Goal: Information Seeking & Learning: Learn about a topic

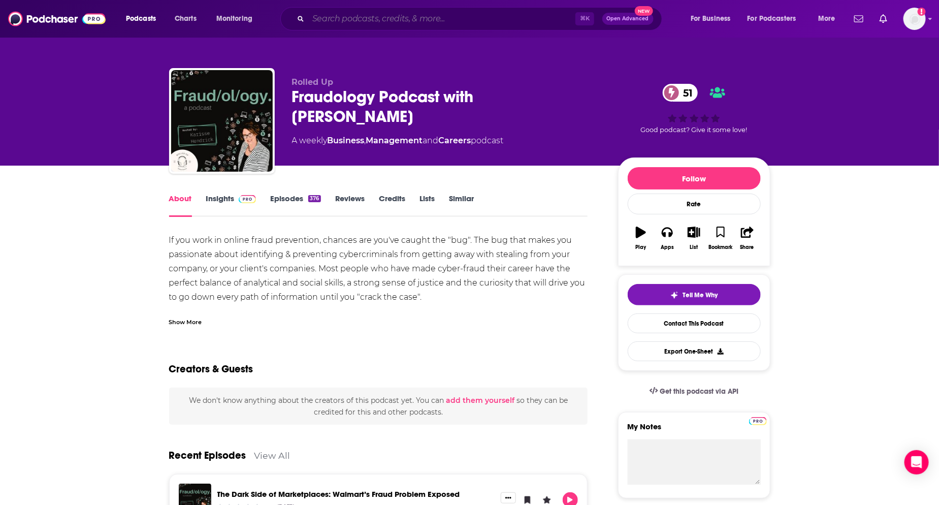
click at [399, 18] on input "Search podcasts, credits, & more..." at bounding box center [441, 19] width 267 height 16
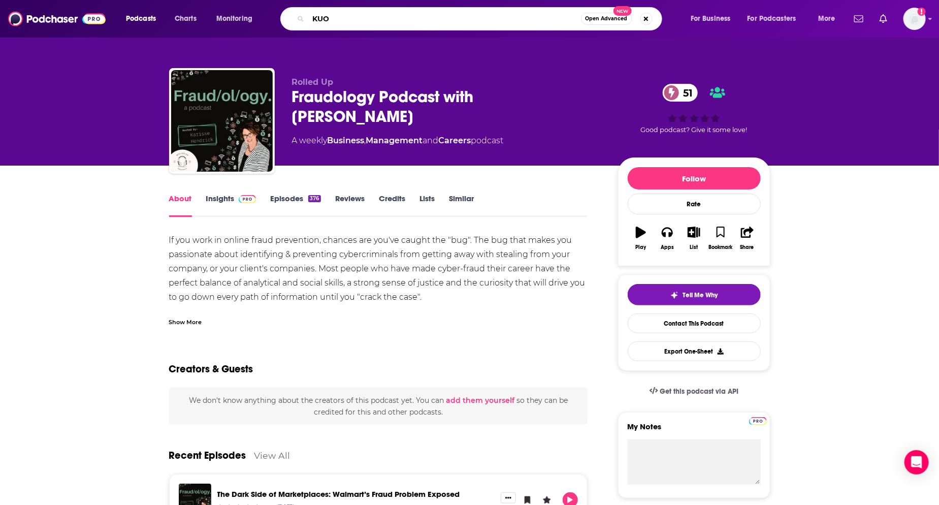
type input "KUOW"
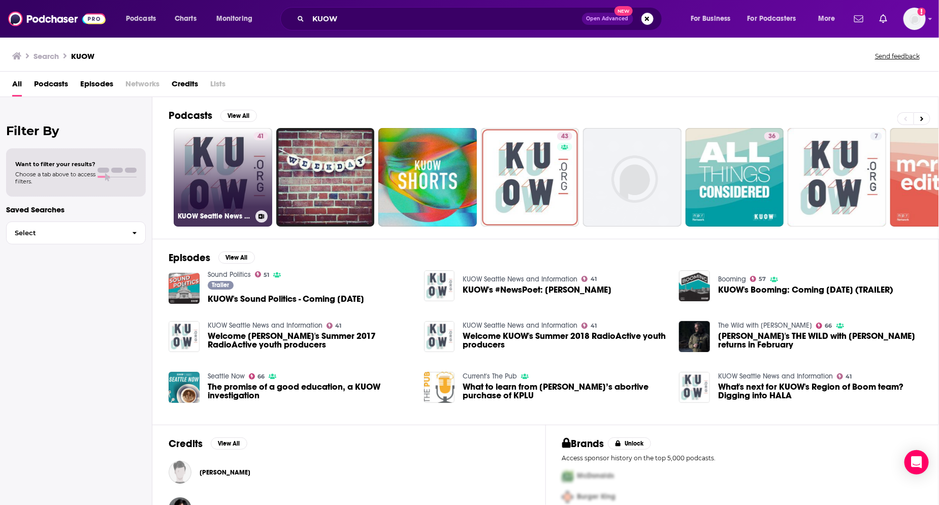
click at [236, 195] on link "41 KUOW Seattle News and Information" at bounding box center [223, 177] width 98 height 98
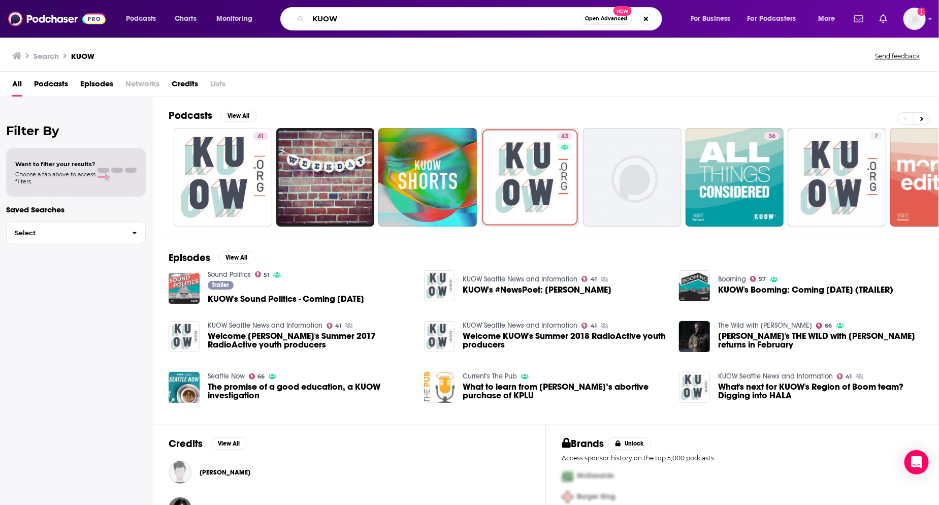
click at [332, 24] on input "KUOW" at bounding box center [444, 19] width 273 height 16
type input "booming"
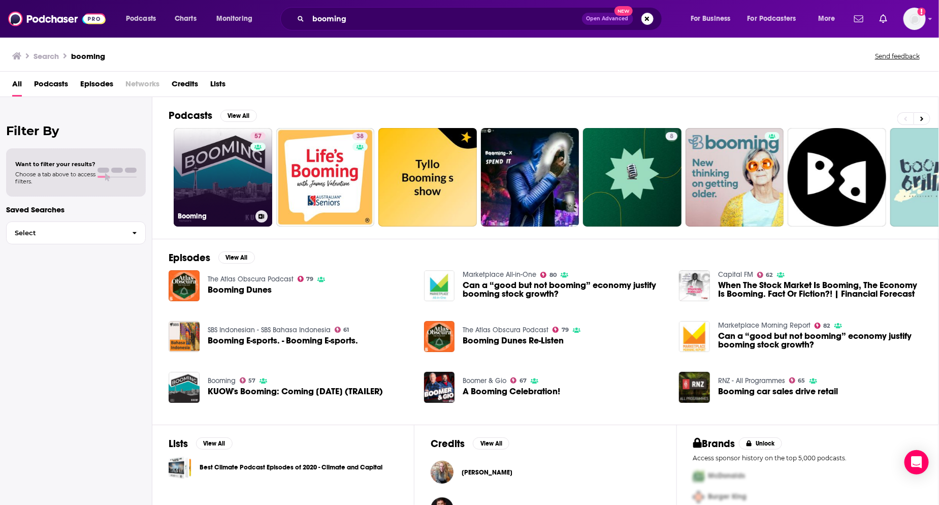
click at [225, 166] on link "57 Booming" at bounding box center [223, 177] width 98 height 98
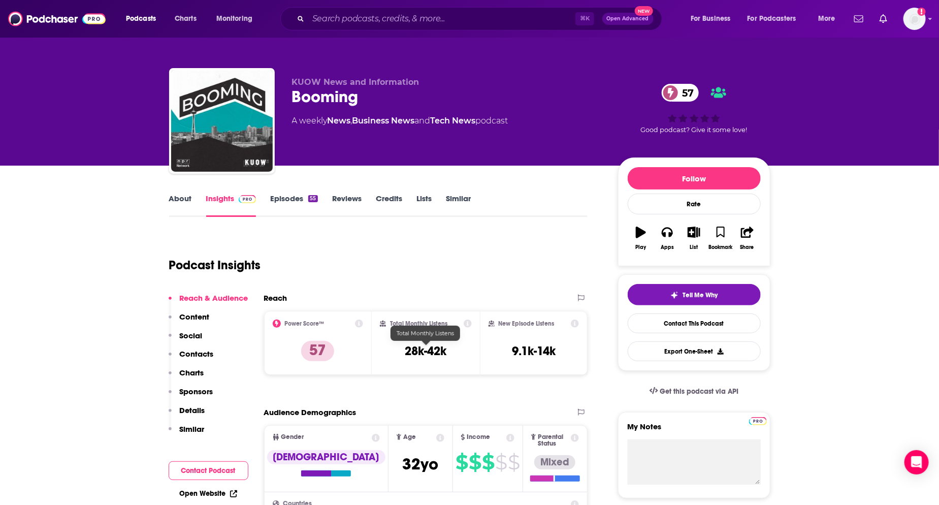
click at [441, 353] on h3 "28k-42k" at bounding box center [426, 350] width 42 height 15
copy div "28k-42k"
click at [313, 238] on div "Podcast Insights" at bounding box center [374, 259] width 411 height 52
